Goal: Find specific page/section: Find specific page/section

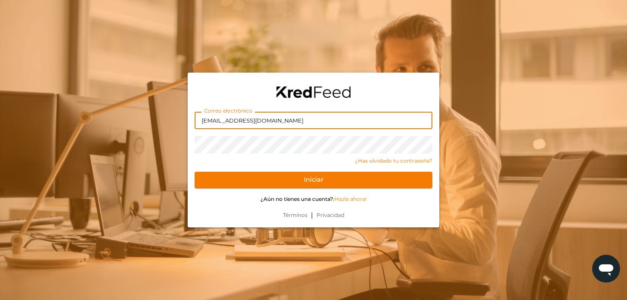
type input "[EMAIL_ADDRESS][DOMAIN_NAME]"
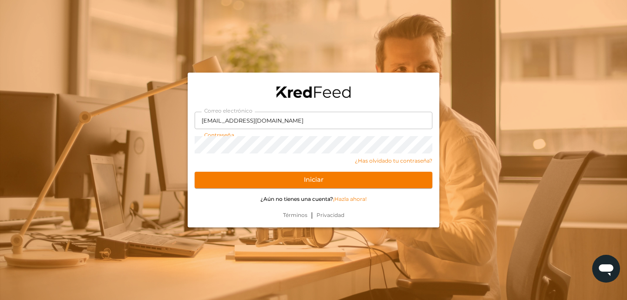
click at [195, 172] on button "Iniciar" at bounding box center [314, 180] width 238 height 17
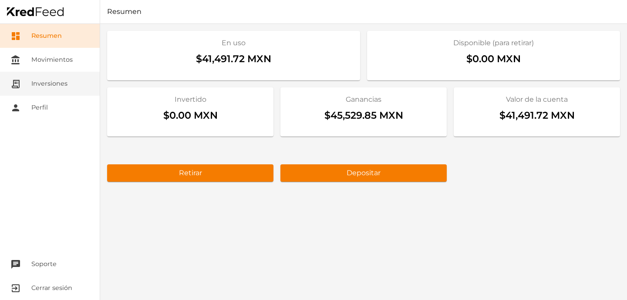
click at [67, 82] on link "receipt_long Inversiones" at bounding box center [50, 84] width 100 height 24
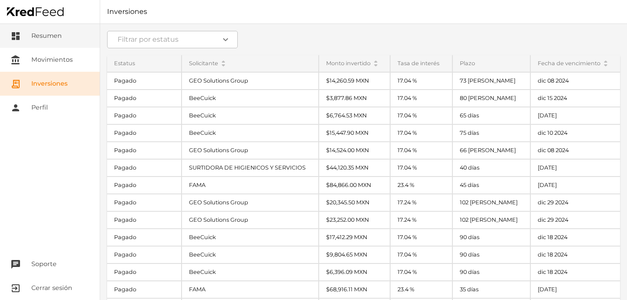
click at [60, 28] on link "dashboard Resumen" at bounding box center [50, 36] width 100 height 24
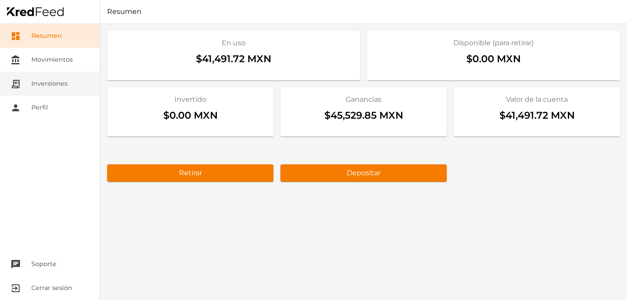
click at [54, 83] on link "receipt_long Inversiones" at bounding box center [50, 84] width 100 height 24
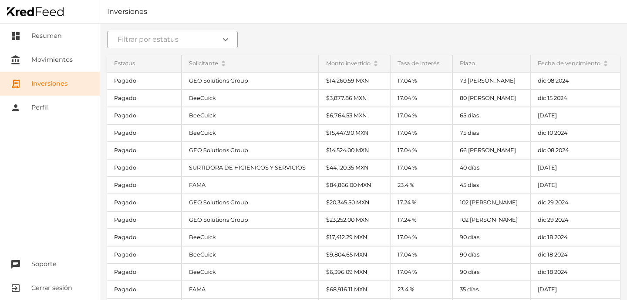
click at [151, 37] on input at bounding box center [172, 39] width 131 height 17
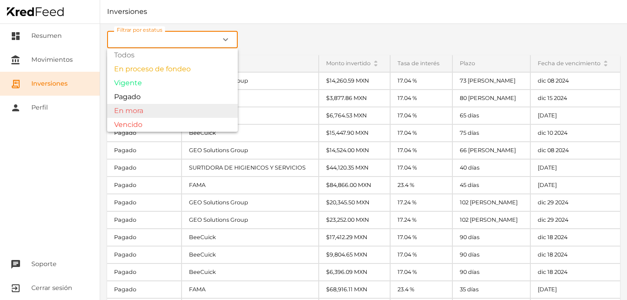
type input "Vencido"
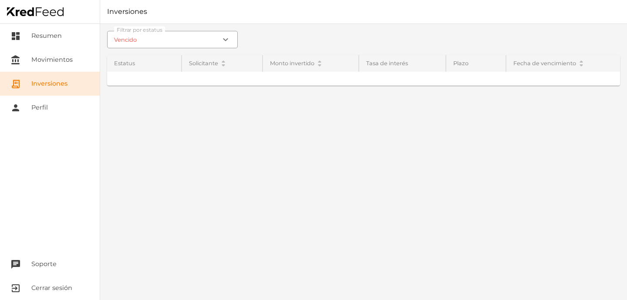
click at [133, 128] on div "Filtrar por estatus Vencido expand_more Todos En proceso de fondeo Vigente Paga…" at bounding box center [363, 162] width 527 height 276
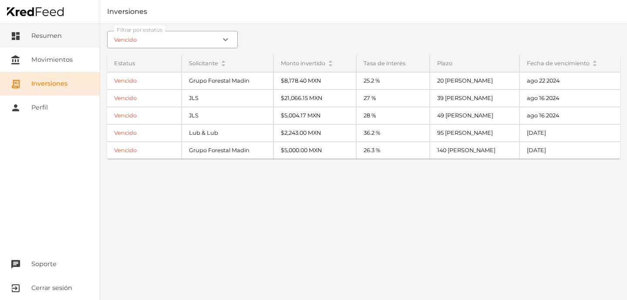
click at [65, 43] on link "dashboard Resumen" at bounding box center [50, 36] width 100 height 24
